Goal: Transaction & Acquisition: Book appointment/travel/reservation

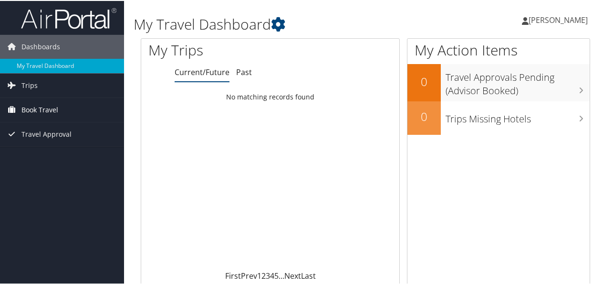
click at [51, 109] on span "Book Travel" at bounding box center [39, 109] width 37 height 24
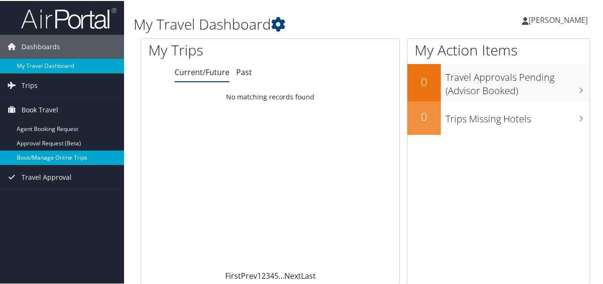
click at [52, 152] on link "Book/Manage Online Trips" at bounding box center [62, 156] width 124 height 14
